Goal: Check status: Check status

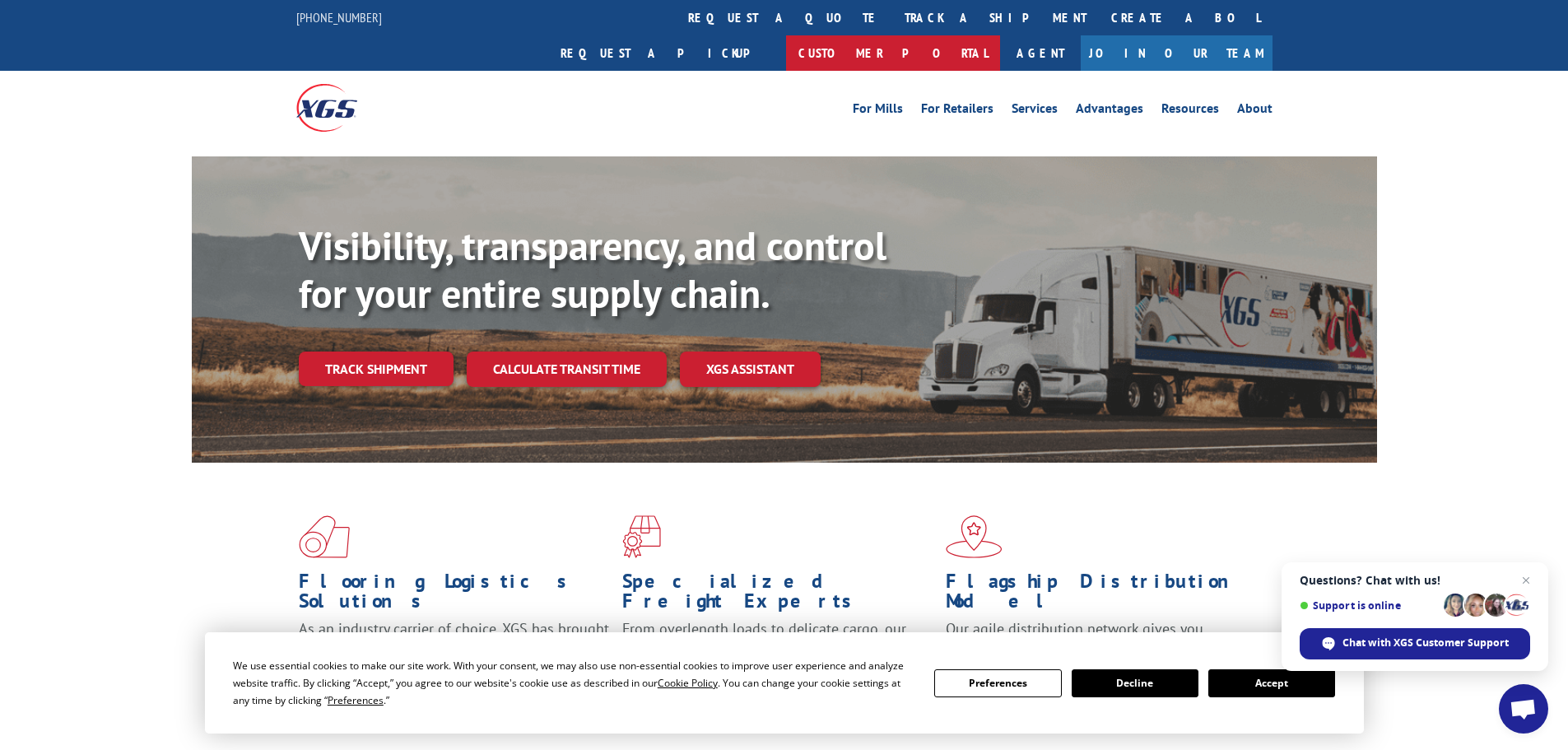
click at [1000, 35] on link "Customer Portal" at bounding box center [893, 52] width 214 height 35
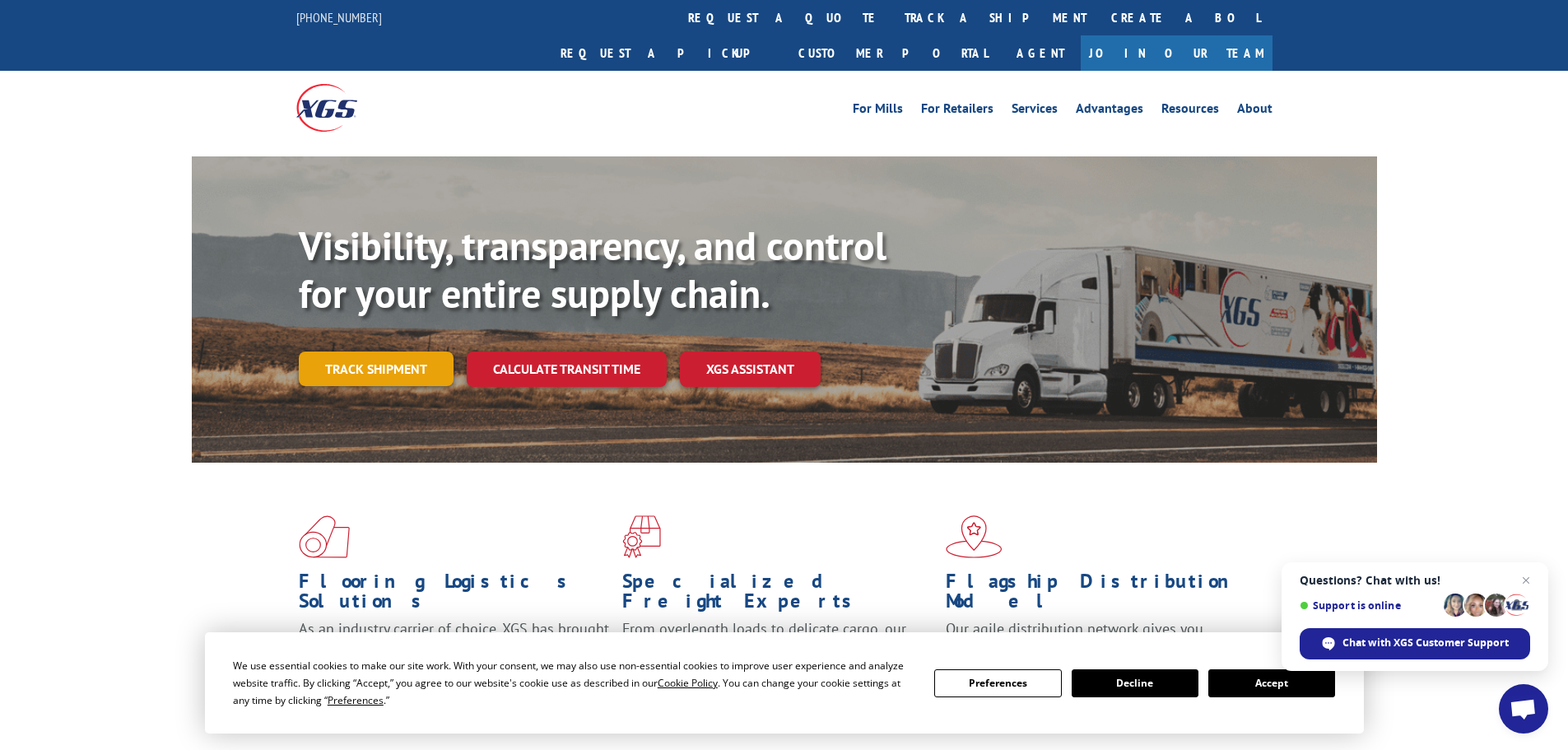
click at [402, 352] on link "Track shipment" at bounding box center [376, 369] width 155 height 34
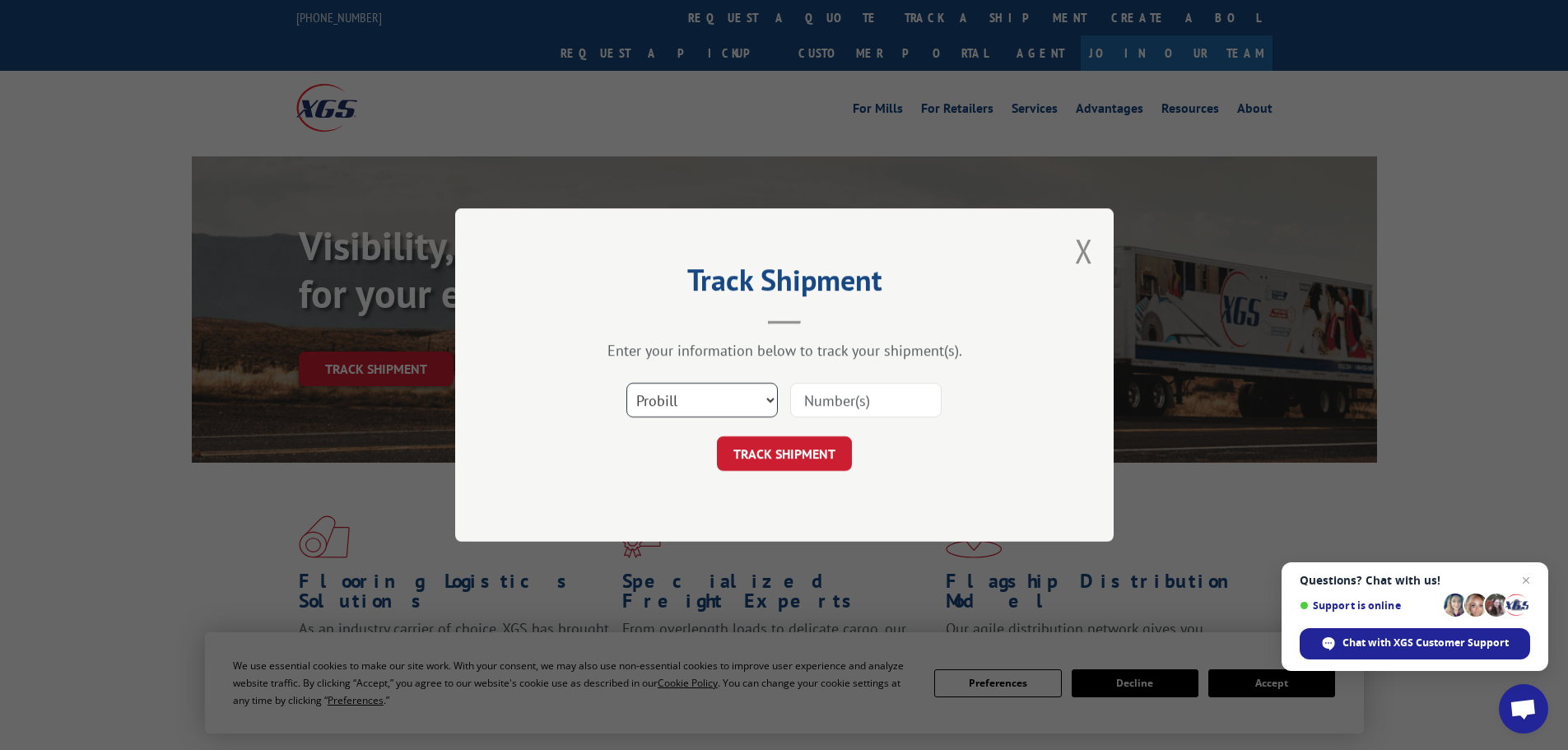
click at [649, 402] on select "Select category... Probill BOL PO" at bounding box center [702, 400] width 151 height 34
select select "po"
click at [627, 383] on select "Select category... Probill BOL PO" at bounding box center [702, 400] width 151 height 34
click at [828, 394] on input at bounding box center [866, 400] width 151 height 34
paste input "54513642"
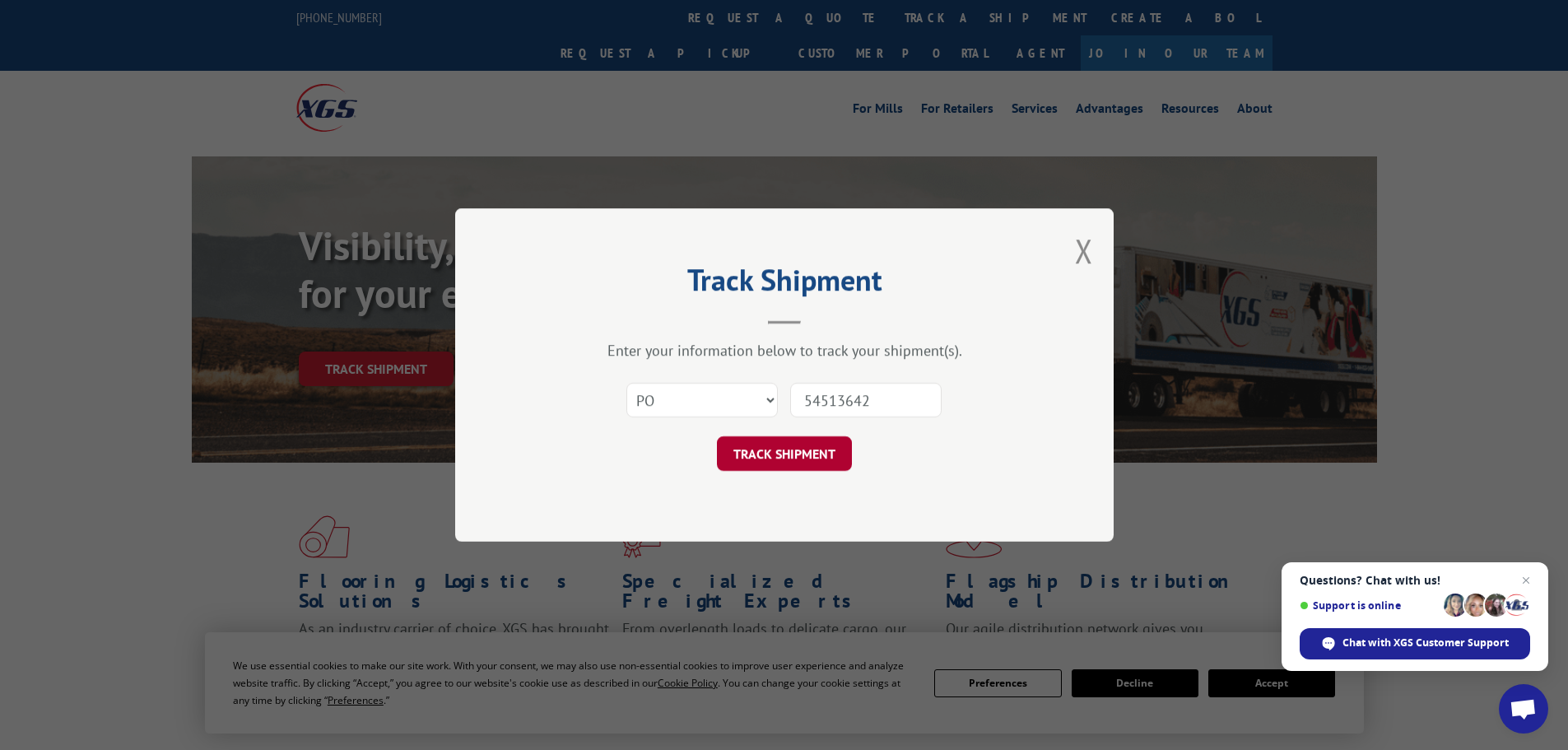
type input "54513642"
click at [817, 459] on button "TRACK SHIPMENT" at bounding box center [784, 453] width 135 height 34
